Goal: Task Accomplishment & Management: Use online tool/utility

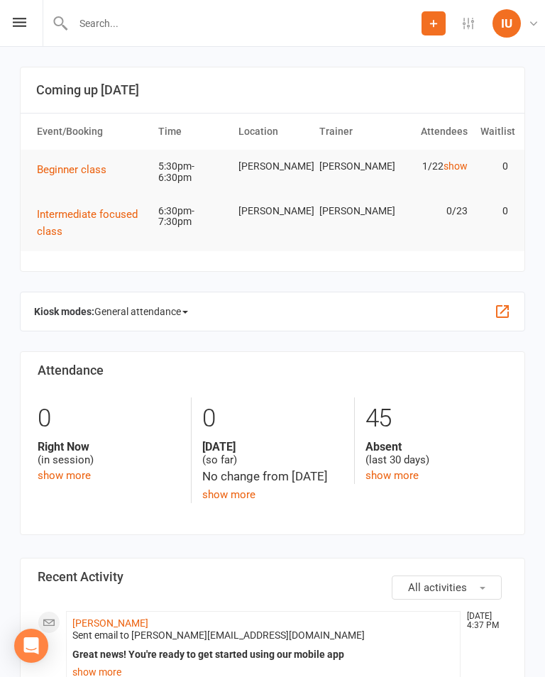
click at [22, 18] on icon at bounding box center [19, 22] width 13 height 9
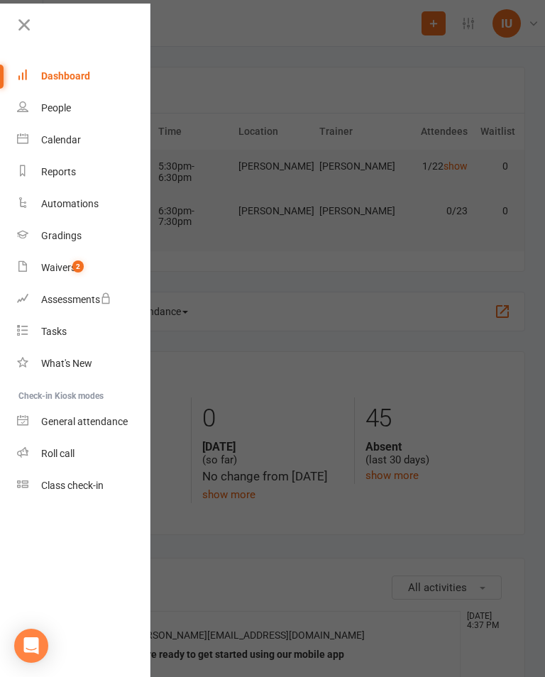
click at [72, 124] on link "Calendar" at bounding box center [84, 140] width 134 height 32
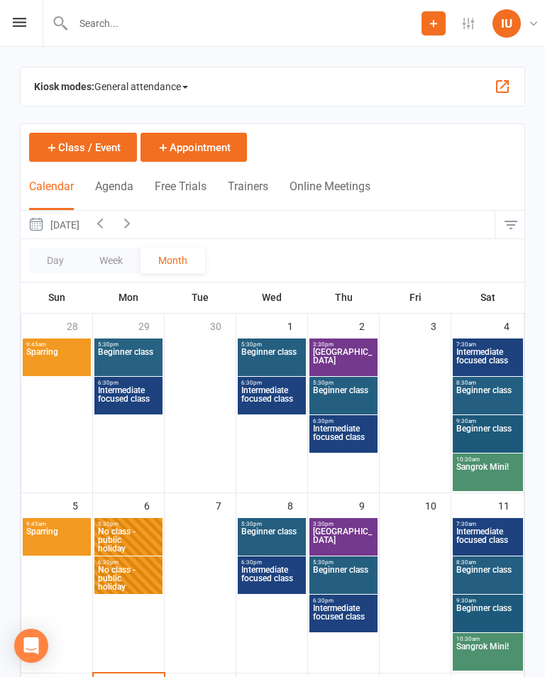
click at [178, 79] on span "General attendance" at bounding box center [141, 86] width 94 height 23
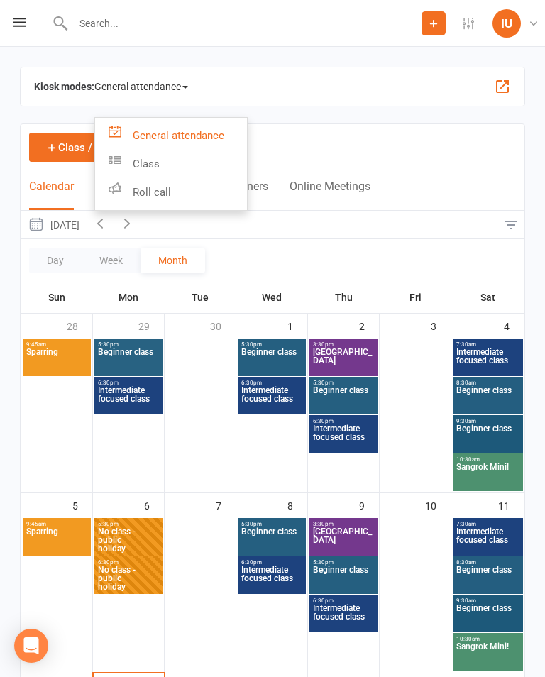
click at [163, 154] on link "Class" at bounding box center [171, 164] width 152 height 28
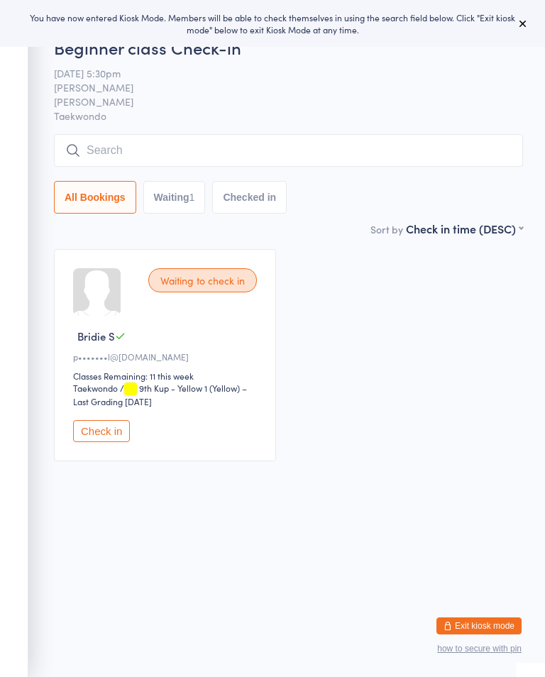
click at [192, 142] on input "search" at bounding box center [288, 150] width 469 height 33
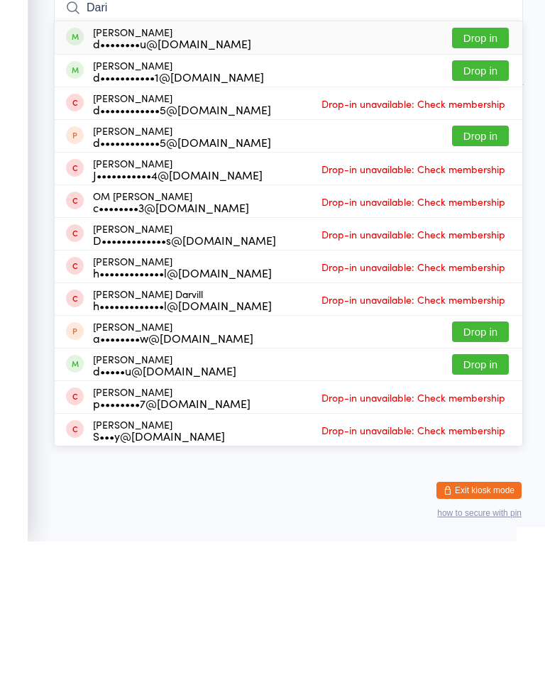
type input "Dari"
click at [498, 163] on button "Drop in" at bounding box center [480, 173] width 57 height 21
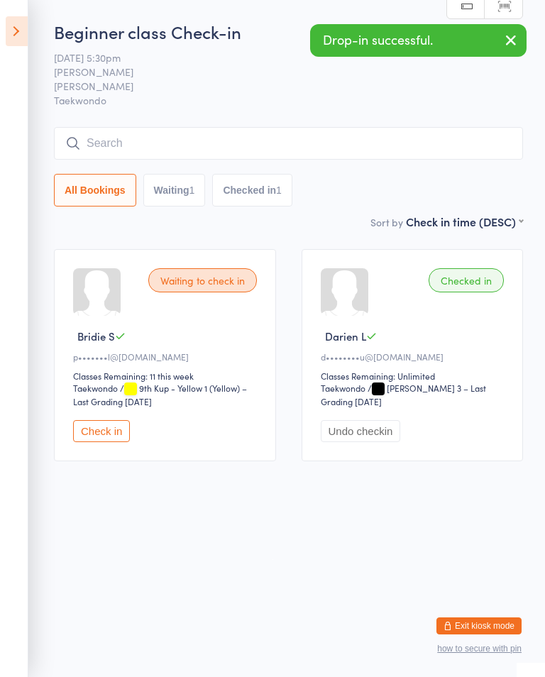
click at [21, 18] on icon at bounding box center [17, 31] width 22 height 30
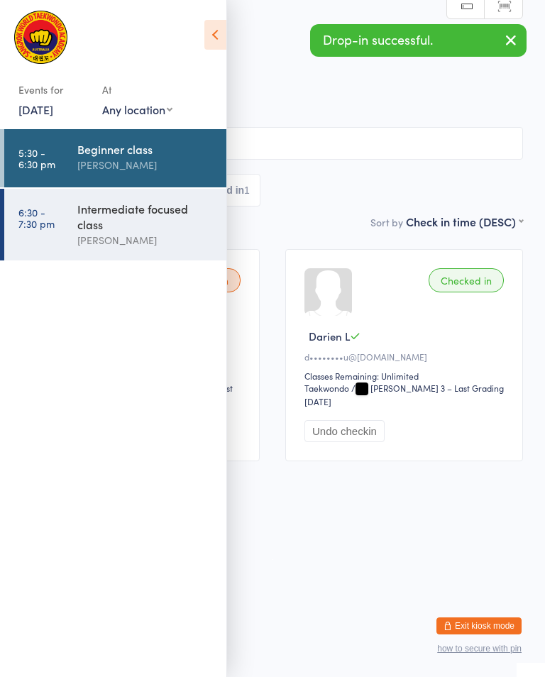
click at [88, 223] on div "Intermediate focused class" at bounding box center [145, 216] width 137 height 31
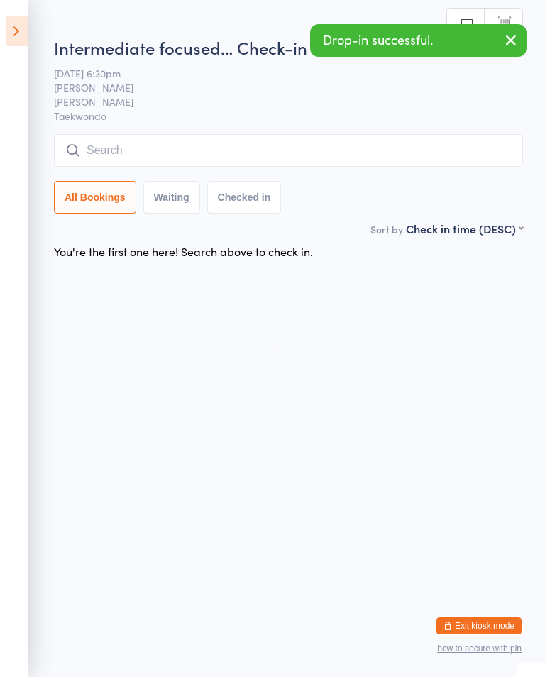
click at [187, 158] on input "search" at bounding box center [288, 150] width 469 height 33
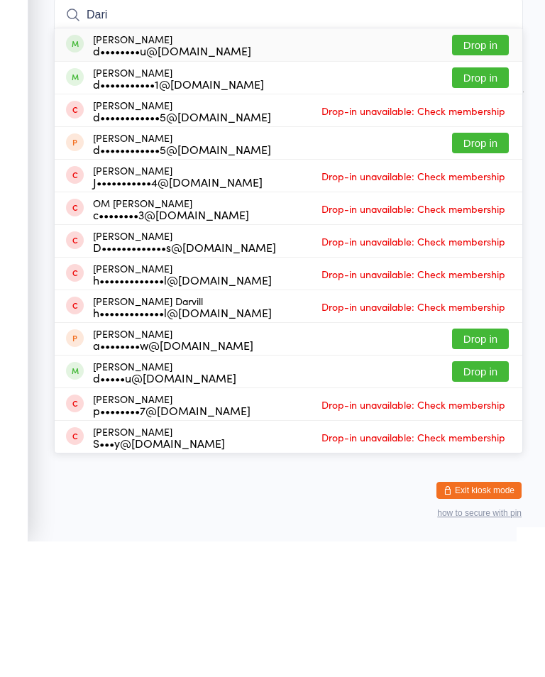
type input "Dari"
click at [501, 170] on button "Drop in" at bounding box center [480, 180] width 57 height 21
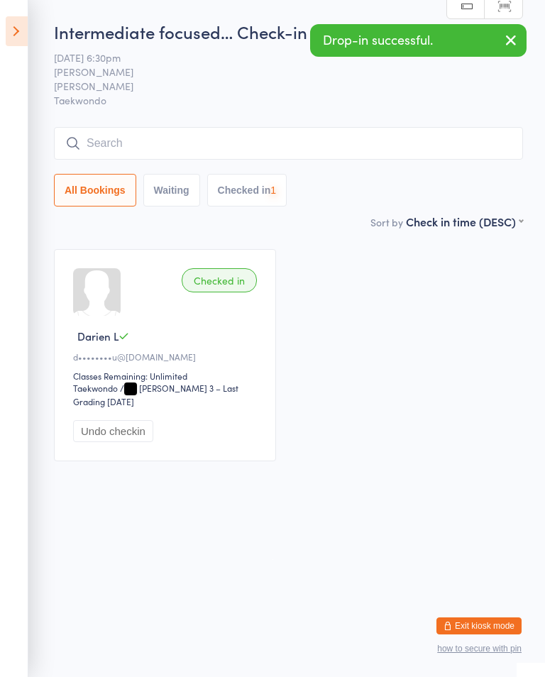
click at [23, 13] on aside "Events for 13 Oct, 2025 13 Oct, 2025 October 2025 Sun Mon Tue Wed Thu Fri Sat 4…" at bounding box center [14, 338] width 28 height 677
click at [16, 28] on icon at bounding box center [17, 31] width 22 height 30
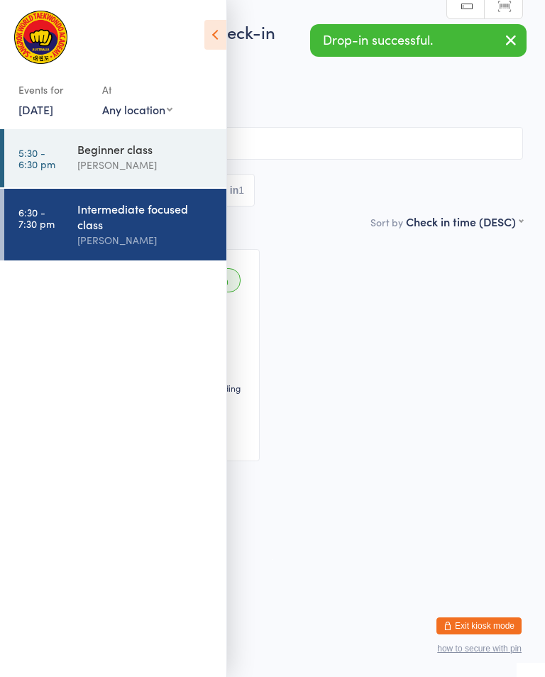
click at [156, 145] on div "Beginner class" at bounding box center [145, 149] width 137 height 16
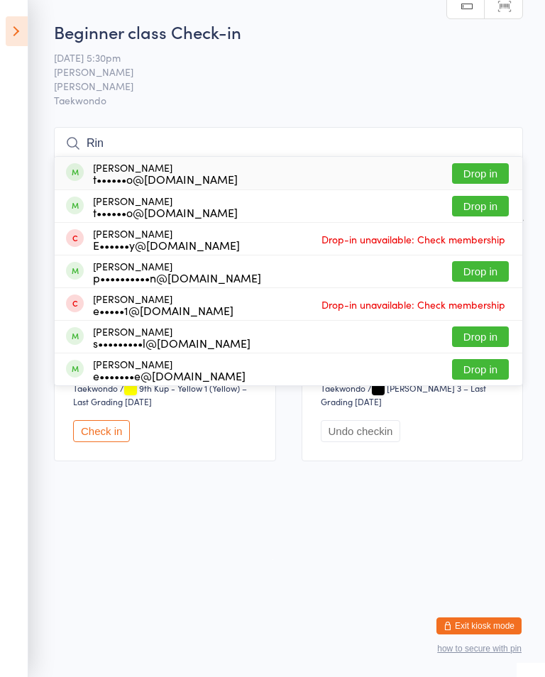
type input "Rin"
click at [486, 171] on button "Drop in" at bounding box center [480, 173] width 57 height 21
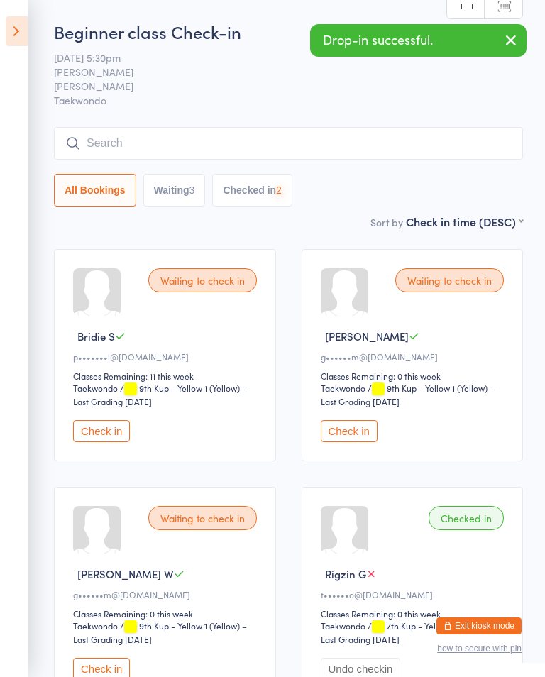
click at [423, 123] on div "Beginner class Check-in 13 Oct 5:30pm Sangrok Taekwondo Mitchell Taekwondo Manu…" at bounding box center [288, 117] width 469 height 194
click at [410, 158] on input "search" at bounding box center [288, 143] width 469 height 33
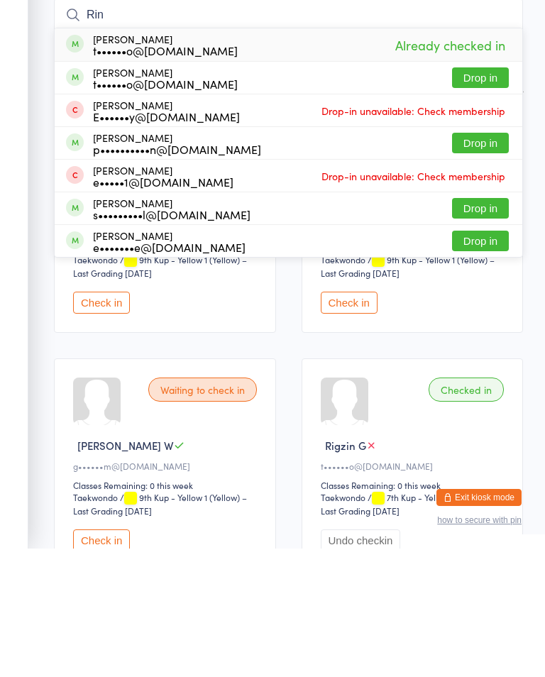
type input "Rin"
click at [488, 196] on button "Drop in" at bounding box center [480, 206] width 57 height 21
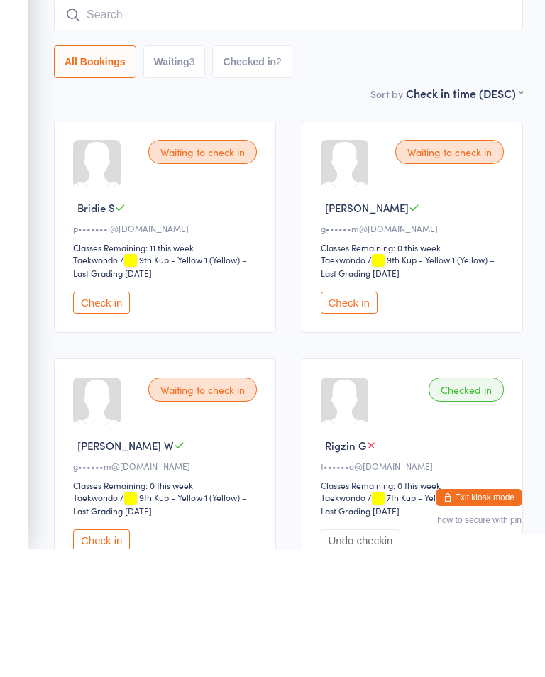
scroll to position [129, 0]
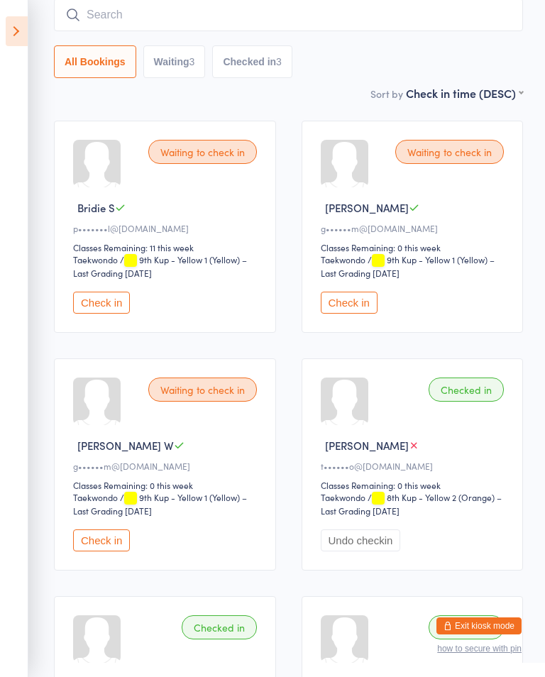
click at [355, 304] on button "Check in" at bounding box center [349, 303] width 57 height 22
click at [345, 303] on button "Check in" at bounding box center [349, 303] width 57 height 22
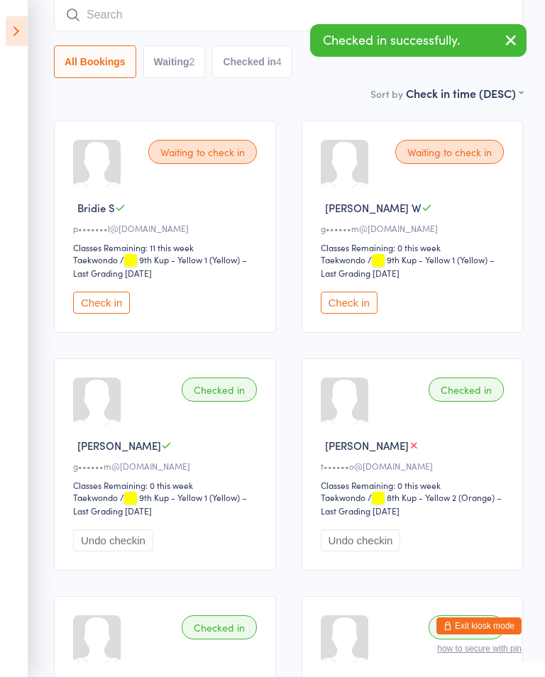
click at [357, 297] on div "Waiting to check in Genevieve W g••••••m@gmail.com Classes Remaining: 0 this we…" at bounding box center [413, 227] width 222 height 212
click at [337, 300] on button "Check in" at bounding box center [349, 303] width 57 height 22
